Goal: Navigation & Orientation: Find specific page/section

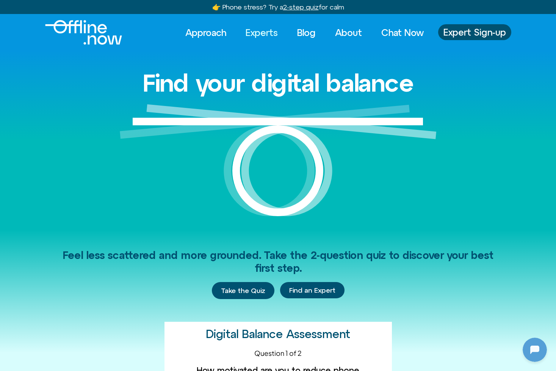
click at [260, 33] on link "Experts" at bounding box center [262, 32] width 46 height 17
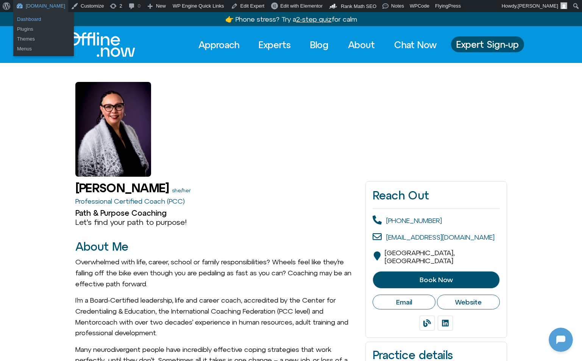
click at [41, 19] on link "Dashboard" at bounding box center [43, 19] width 61 height 10
click at [37, 20] on link "Dashboard" at bounding box center [43, 19] width 61 height 10
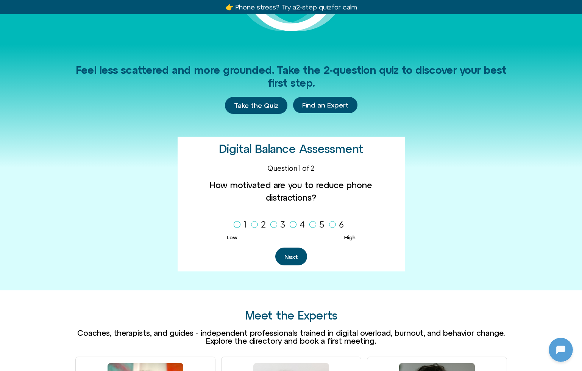
scroll to position [174, 0]
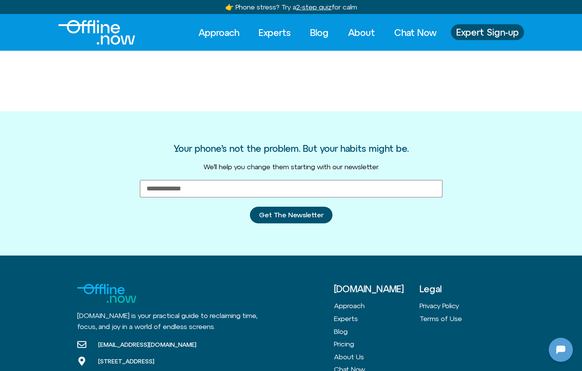
scroll to position [100, 0]
